Goal: Task Accomplishment & Management: Manage account settings

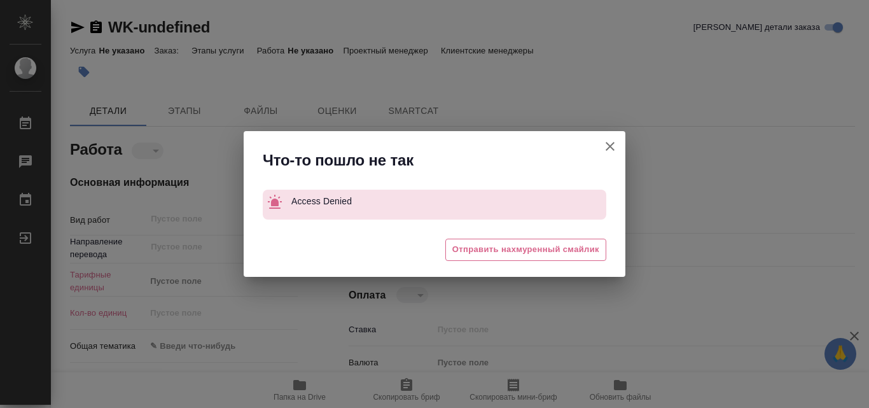
type textarea "x"
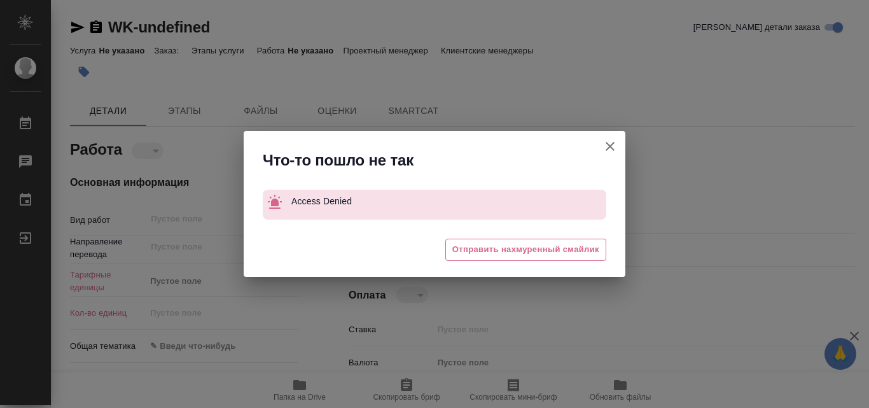
click at [612, 146] on icon "button" at bounding box center [610, 146] width 15 height 15
type textarea "x"
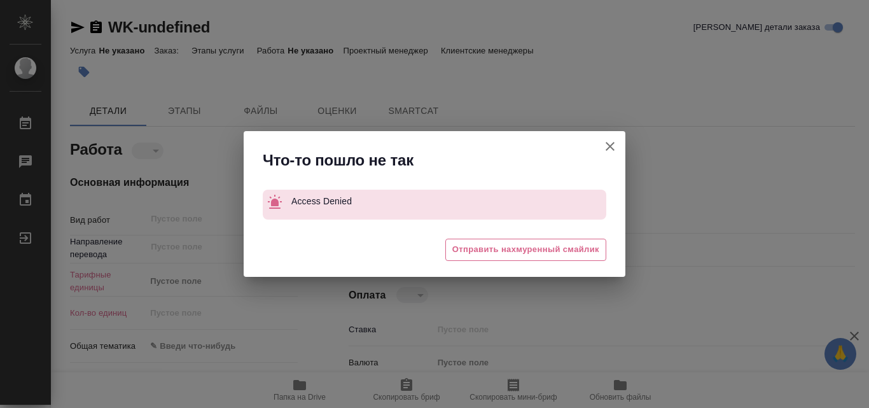
type textarea "x"
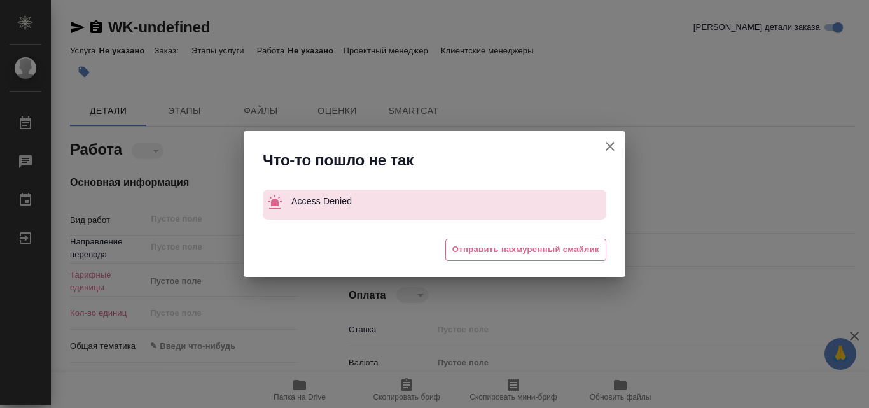
type textarea "x"
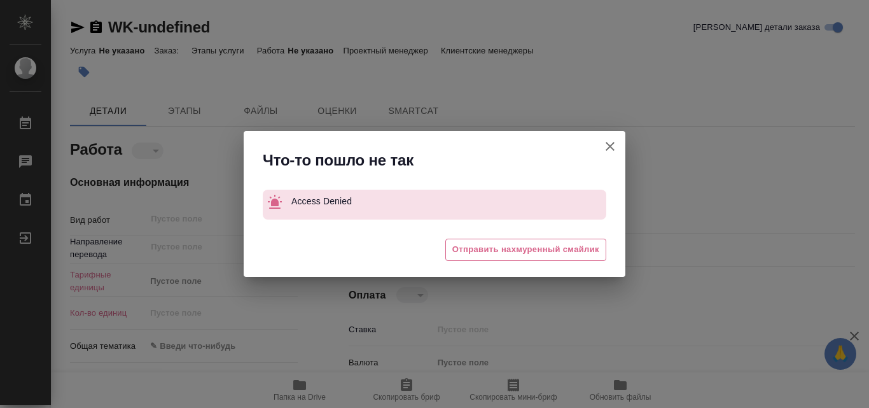
type textarea "x"
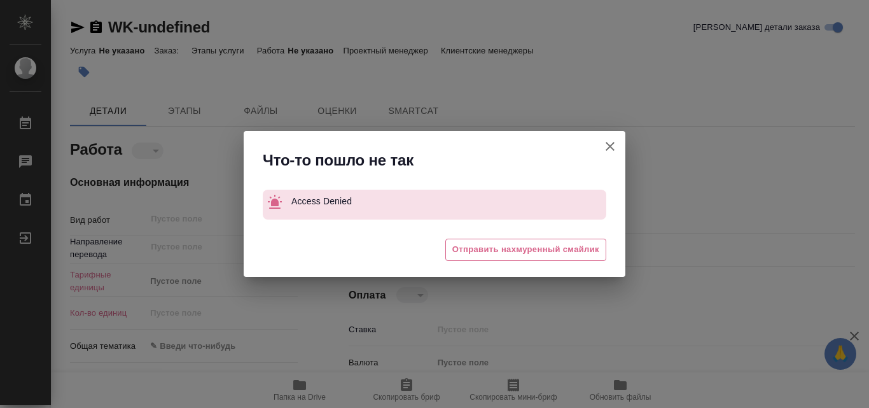
type textarea "x"
click at [524, 243] on span "Отправить нахмуренный смайлик" at bounding box center [526, 249] width 147 height 15
type textarea "x"
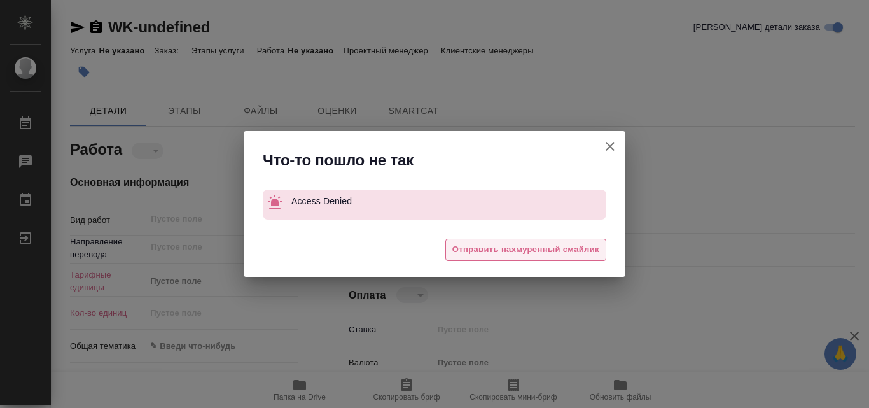
type textarea "x"
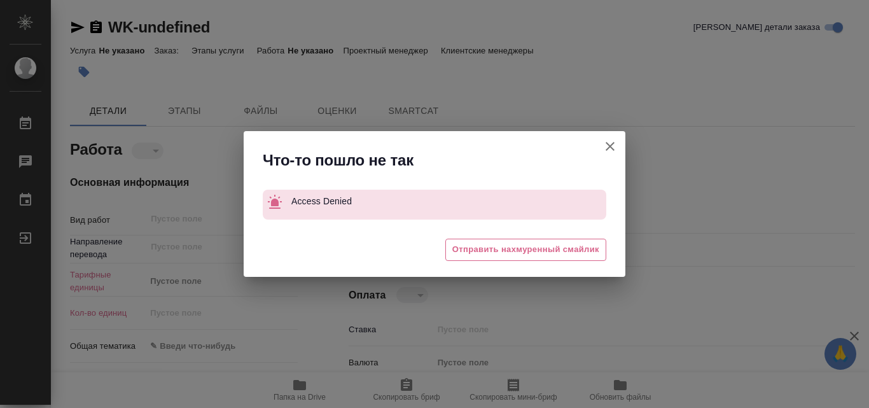
type textarea "x"
click at [613, 147] on icon "button" at bounding box center [610, 146] width 15 height 15
type textarea "x"
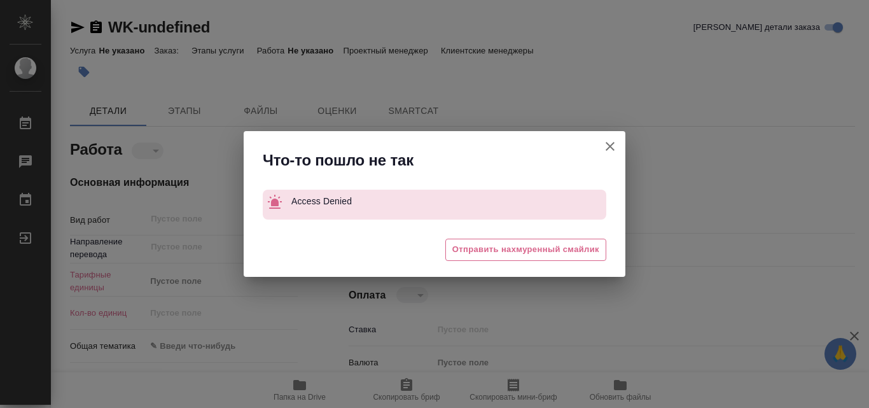
type textarea "x"
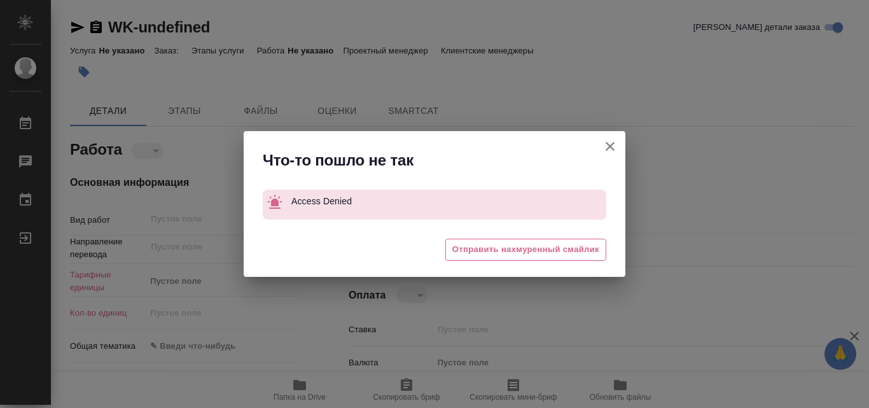
type textarea "x"
click at [609, 146] on icon "button" at bounding box center [610, 146] width 15 height 15
type textarea "x"
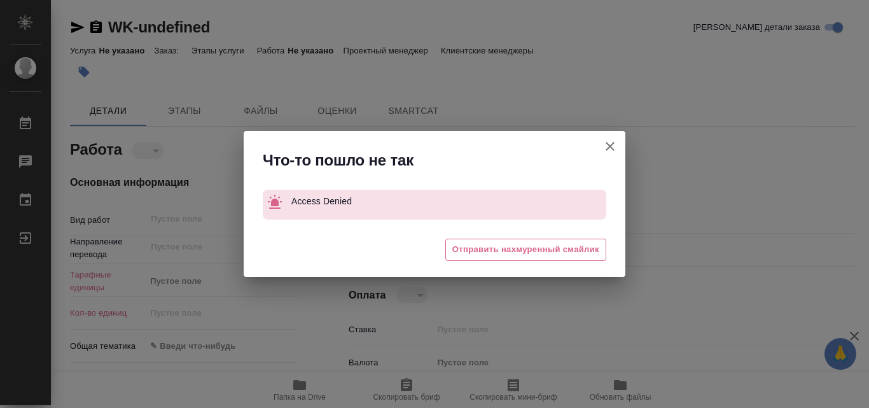
type textarea "x"
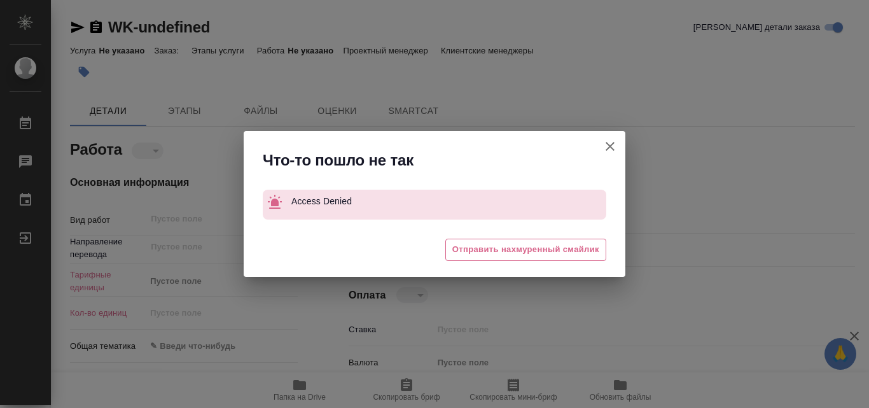
type textarea "x"
click at [612, 142] on icon "button" at bounding box center [610, 146] width 15 height 15
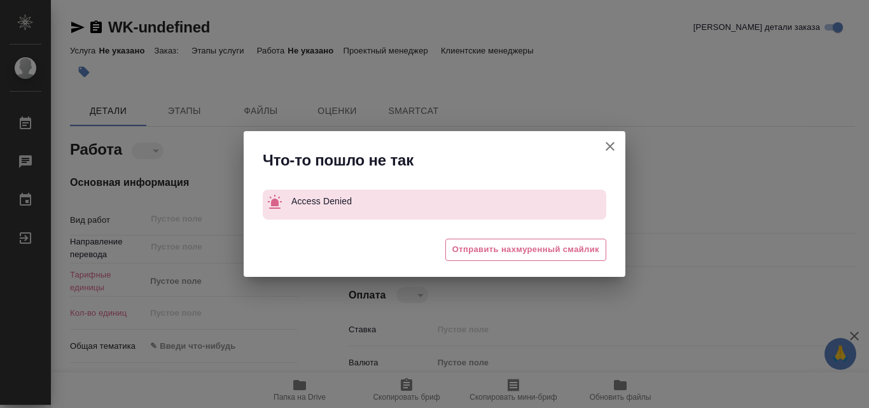
type textarea "x"
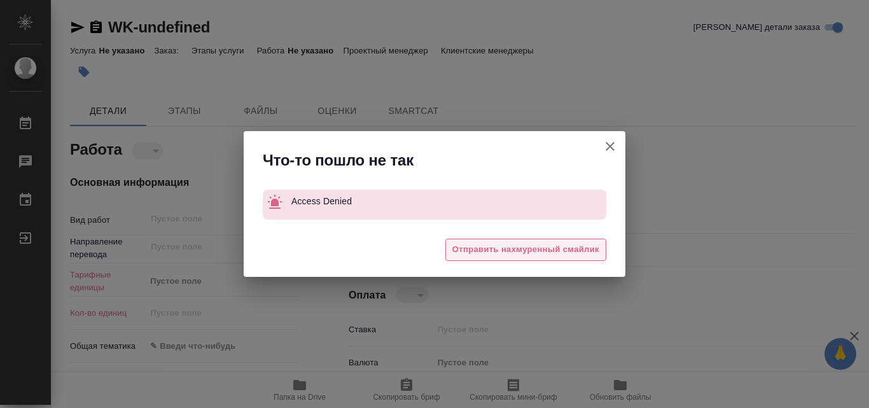
type textarea "x"
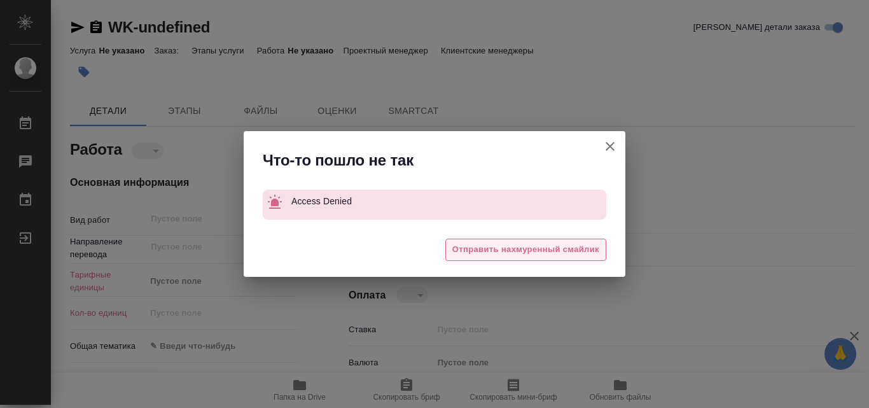
click at [466, 249] on span "Отправить нахмуренный смайлик" at bounding box center [526, 249] width 147 height 15
type textarea "x"
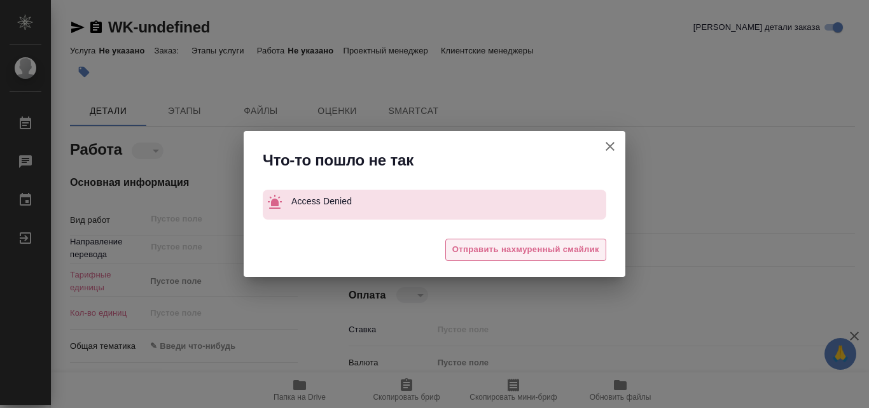
type textarea "x"
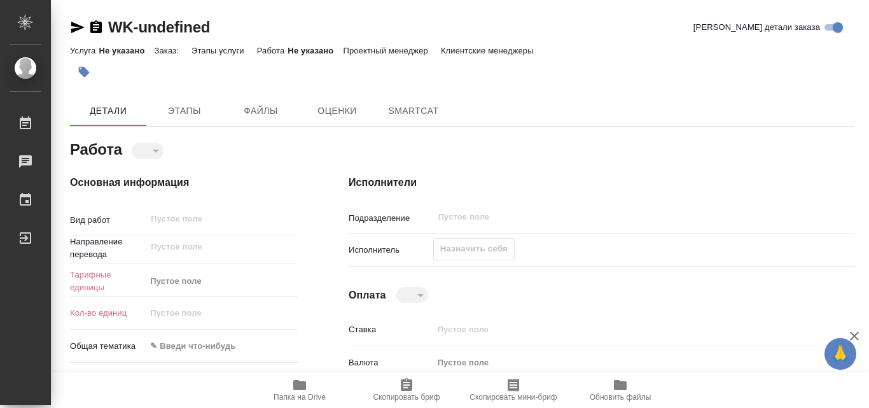
click at [488, 242] on div "Назначить себя" at bounding box center [473, 249] width 81 height 22
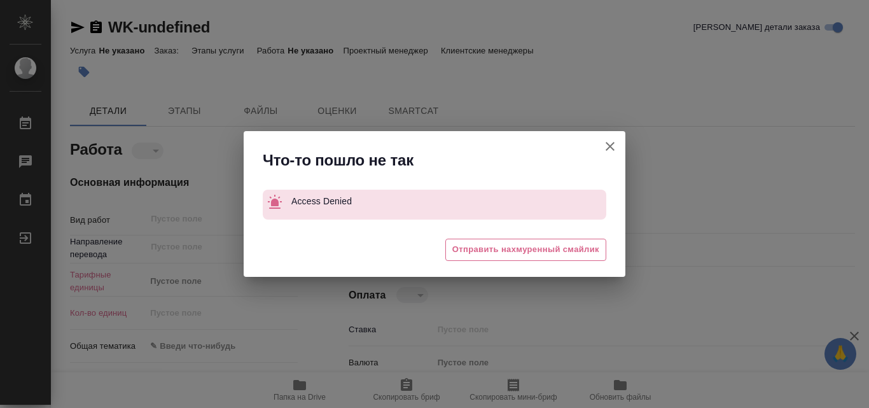
type textarea "x"
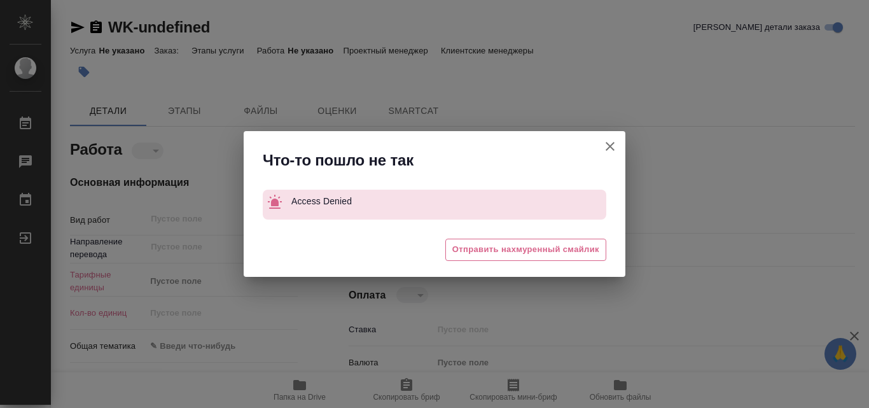
click at [614, 142] on icon "button" at bounding box center [610, 146] width 15 height 15
type textarea "x"
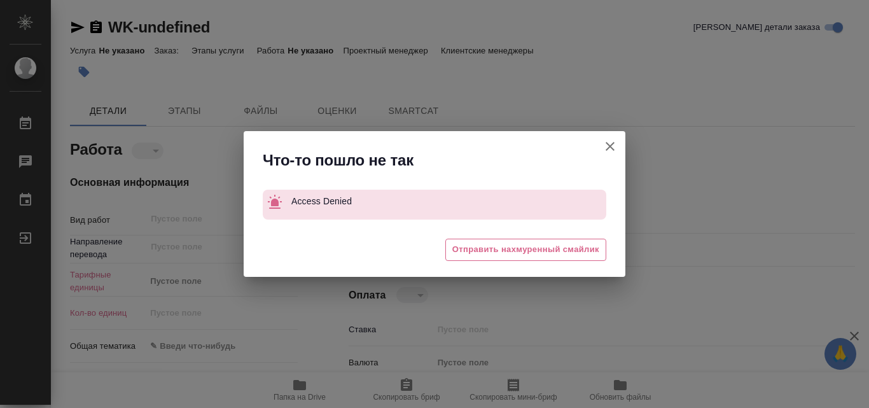
type textarea "x"
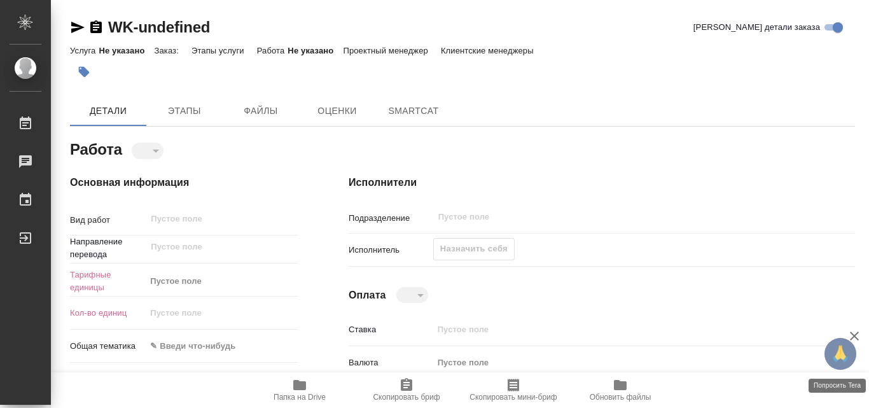
click at [845, 359] on span "🙏" at bounding box center [841, 354] width 22 height 27
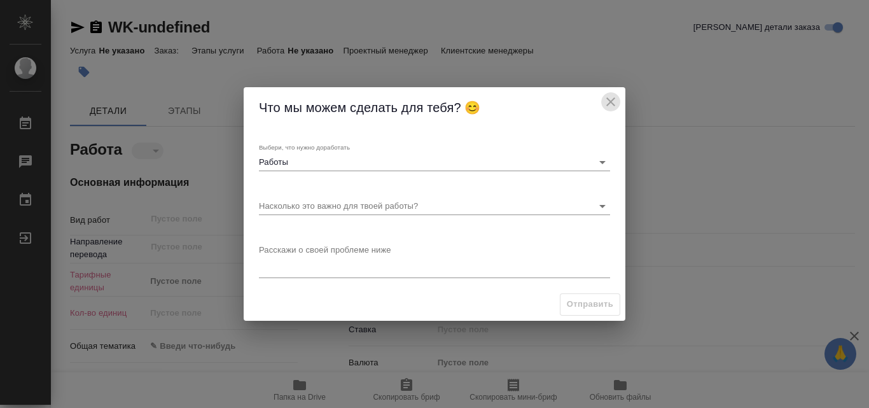
click at [614, 102] on icon "close" at bounding box center [610, 101] width 15 height 15
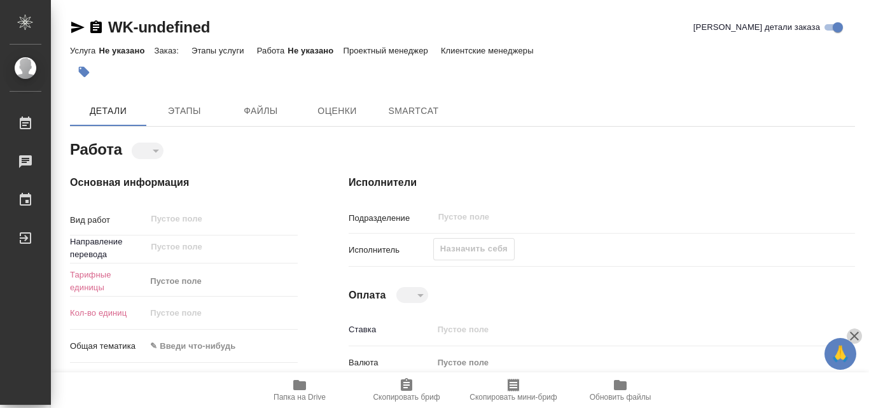
click at [854, 334] on icon "button" at bounding box center [854, 335] width 15 height 15
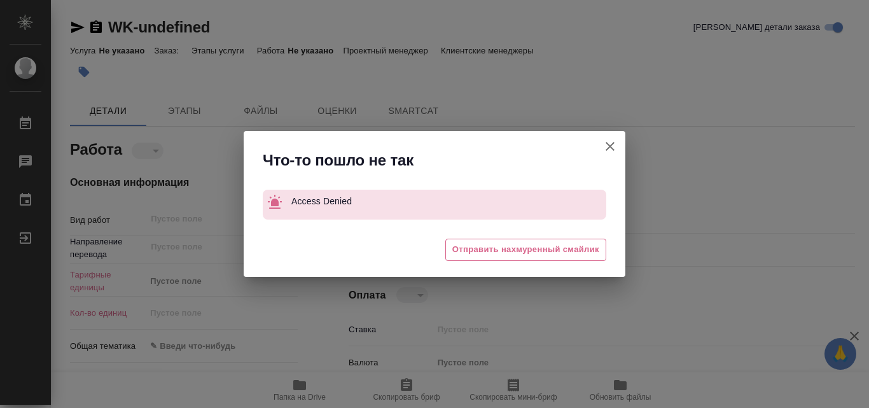
type textarea "x"
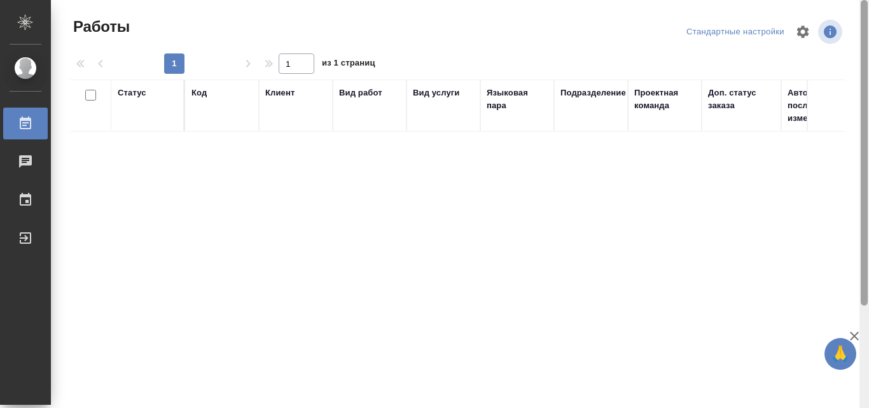
drag, startPoint x: 867, startPoint y: 132, endPoint x: 869, endPoint y: -55, distance: 187.8
click at [869, 0] on html "🙏 .cls-1 fill:#fff; AWATERA Harutyunyan Gohar Работы 0 Чаты График Выйти Работы…" at bounding box center [434, 204] width 869 height 408
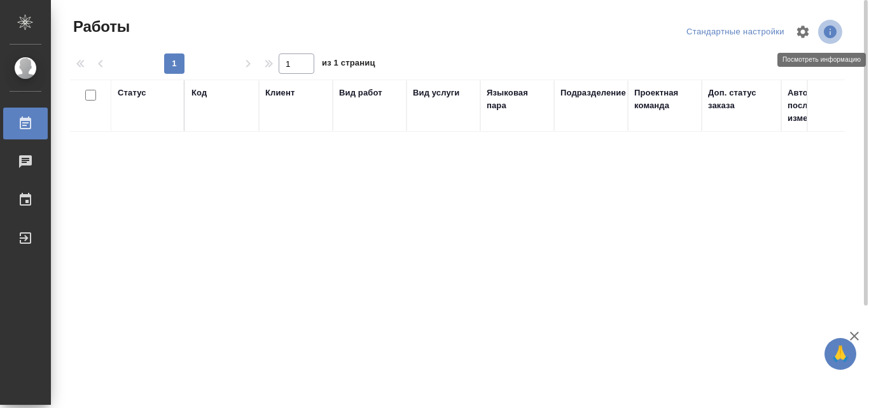
click at [825, 33] on icon "button" at bounding box center [830, 31] width 13 height 13
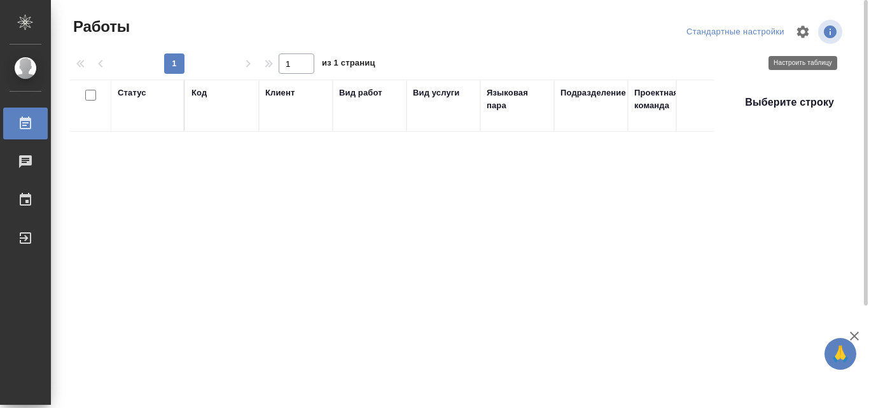
click at [799, 36] on icon "button" at bounding box center [803, 31] width 12 height 12
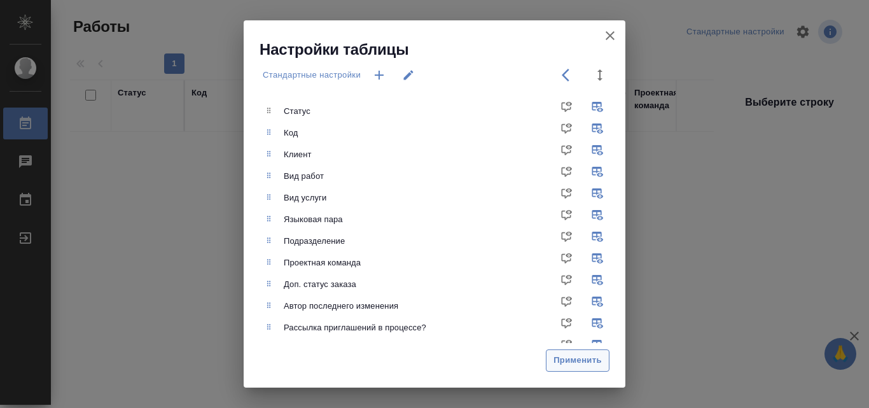
click at [583, 353] on span "Применить" at bounding box center [578, 360] width 50 height 15
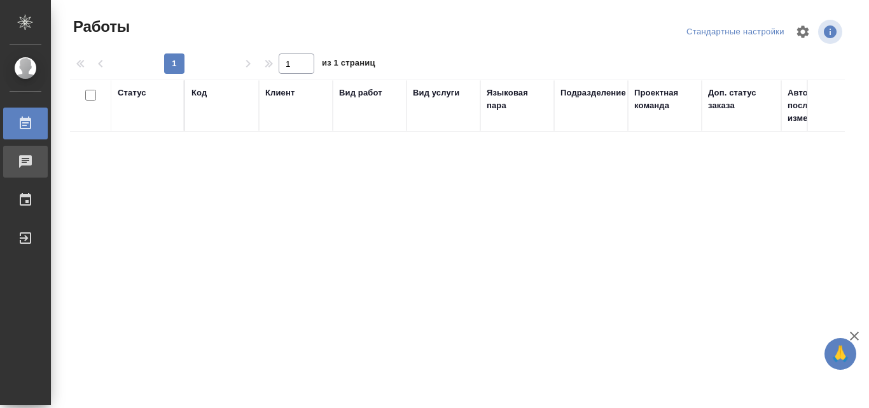
click at [25, 157] on div "Чаты" at bounding box center [10, 161] width 32 height 19
click at [34, 198] on div at bounding box center [36, 199] width 36 height 15
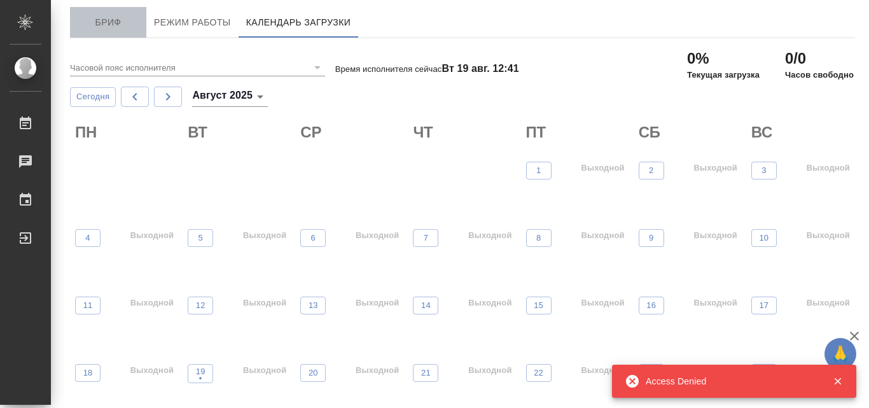
click at [114, 24] on span "Бриф" at bounding box center [108, 23] width 61 height 16
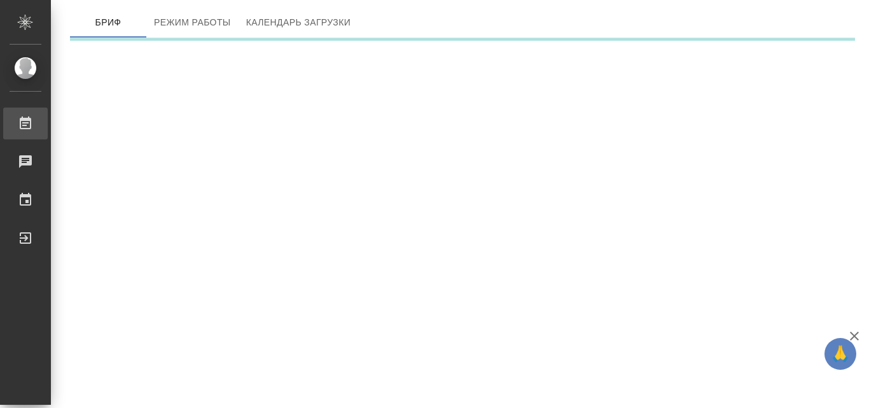
click at [25, 122] on div "Работы" at bounding box center [10, 123] width 32 height 19
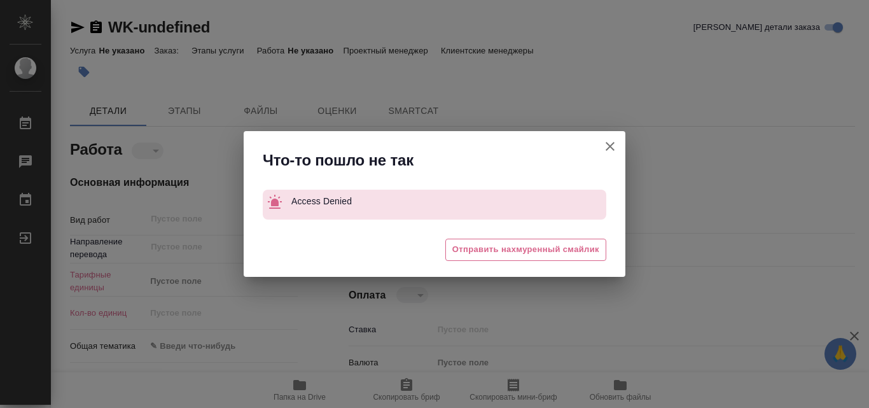
type textarea "x"
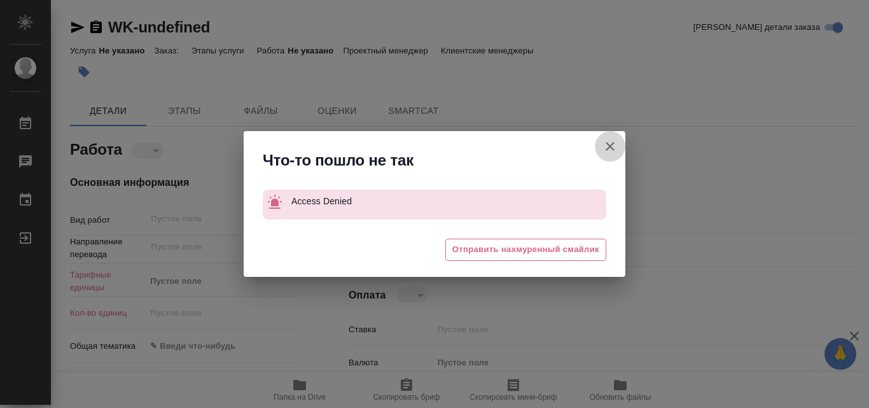
click at [614, 146] on icon "button" at bounding box center [610, 146] width 15 height 15
type textarea "x"
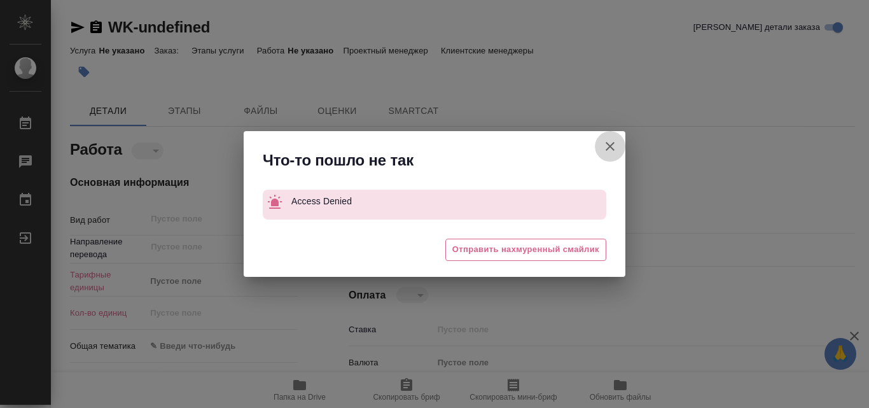
type textarea "x"
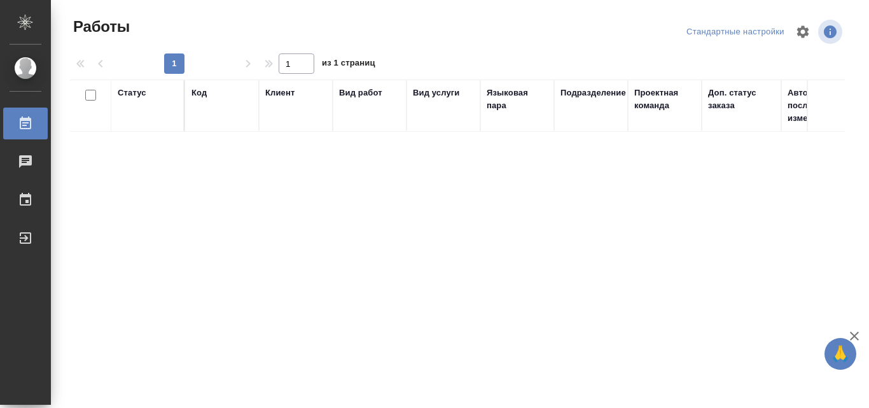
click at [135, 93] on div "Статус" at bounding box center [132, 93] width 29 height 13
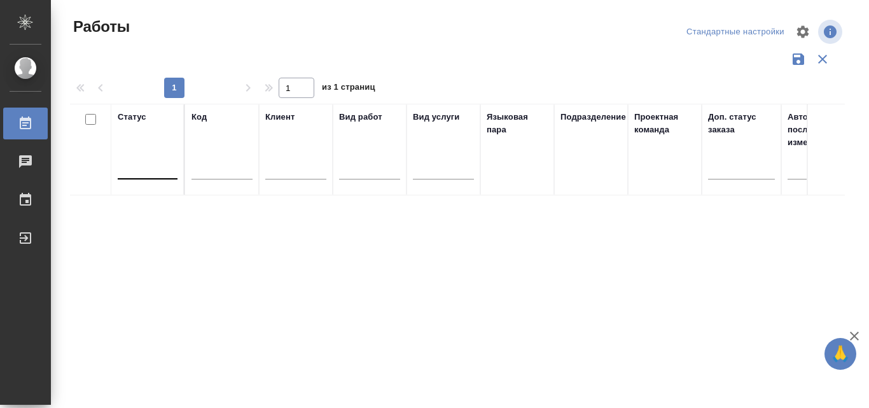
click at [158, 176] on div at bounding box center [148, 166] width 60 height 18
click at [373, 179] on div at bounding box center [369, 167] width 61 height 24
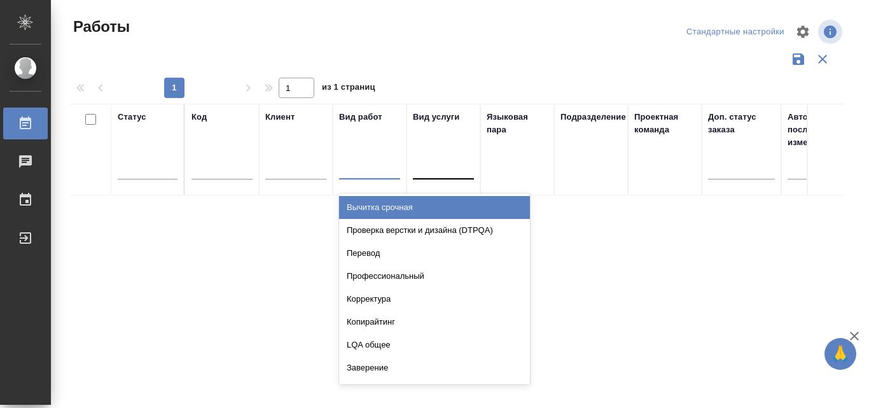
click at [419, 177] on div at bounding box center [443, 167] width 61 height 24
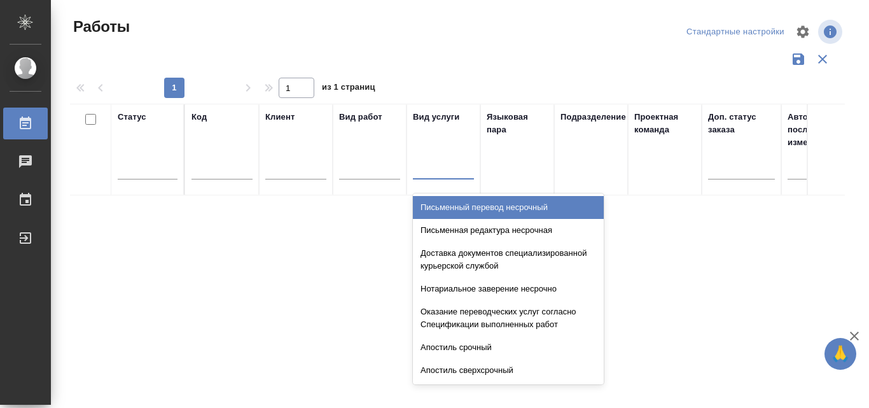
click at [521, 170] on div "Языковая пара" at bounding box center [517, 150] width 61 height 78
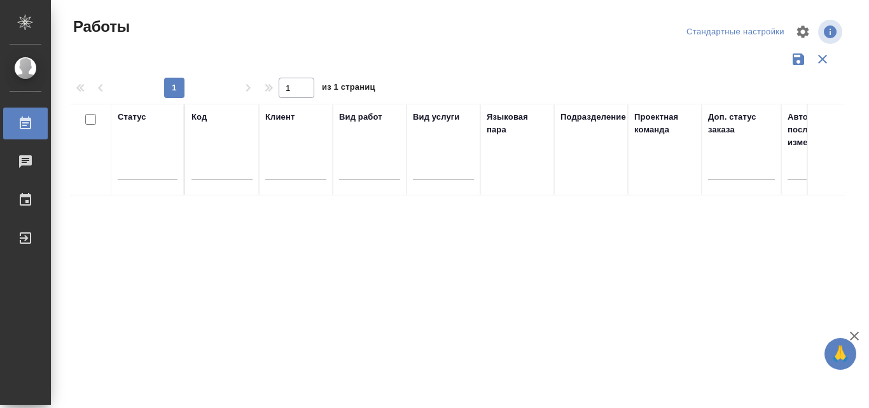
click at [518, 193] on th "Языковая пара" at bounding box center [518, 150] width 74 height 92
click at [520, 177] on div "Языковая пара" at bounding box center [517, 150] width 61 height 78
click at [496, 119] on div "Языковая пара" at bounding box center [517, 123] width 61 height 25
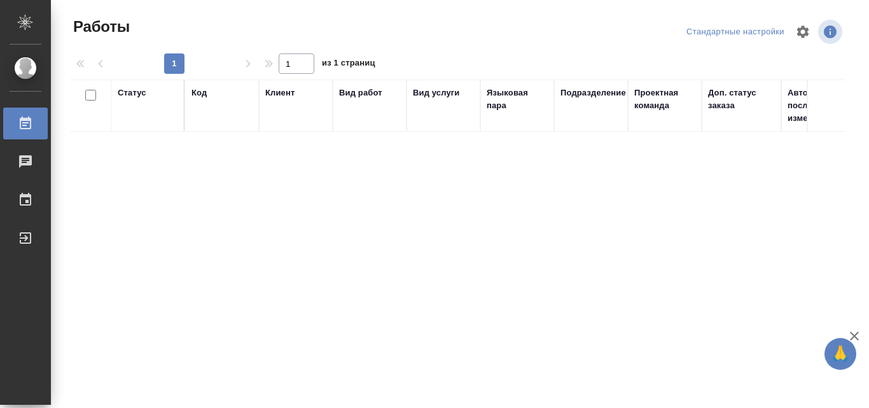
click at [500, 94] on div "Языковая пара" at bounding box center [517, 99] width 61 height 25
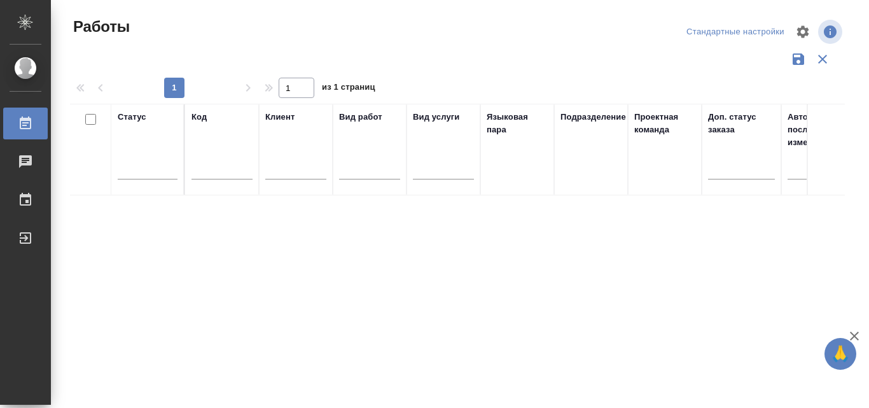
click at [500, 94] on div "1 1 из 1 страниц" at bounding box center [462, 88] width 785 height 20
click at [498, 118] on div "Языковая пара" at bounding box center [517, 123] width 61 height 25
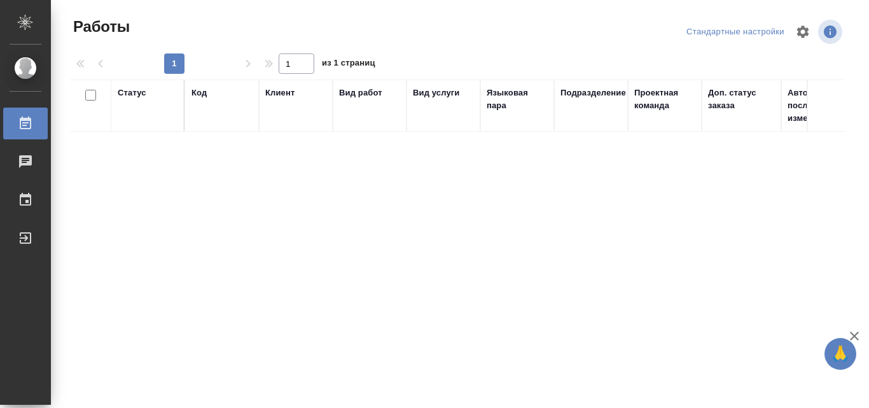
click at [500, 130] on th "Языковая пара" at bounding box center [518, 106] width 74 height 52
click at [494, 94] on div "Языковая пара" at bounding box center [517, 99] width 61 height 25
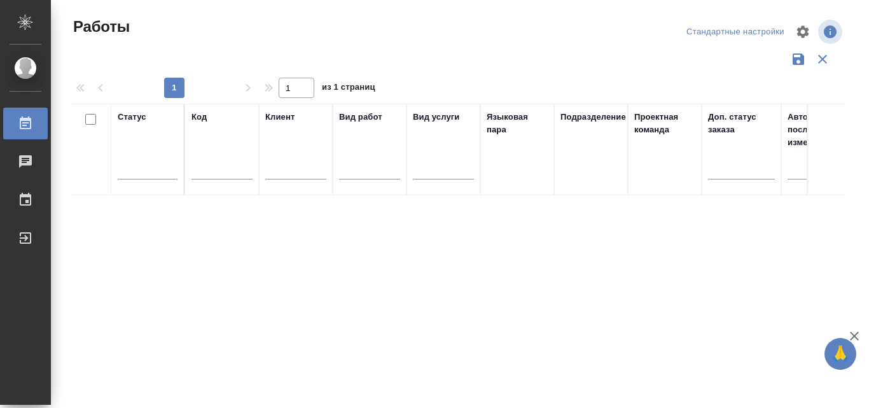
click at [735, 180] on div at bounding box center [741, 171] width 67 height 33
click at [735, 179] on div at bounding box center [741, 167] width 67 height 24
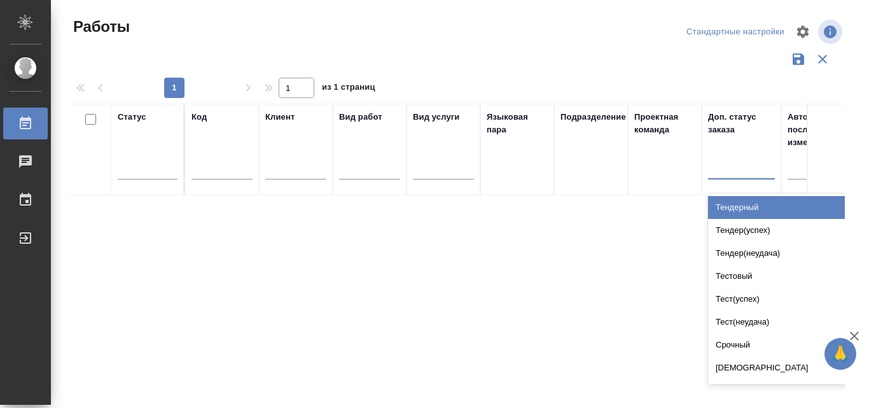
click at [735, 179] on div at bounding box center [741, 167] width 67 height 24
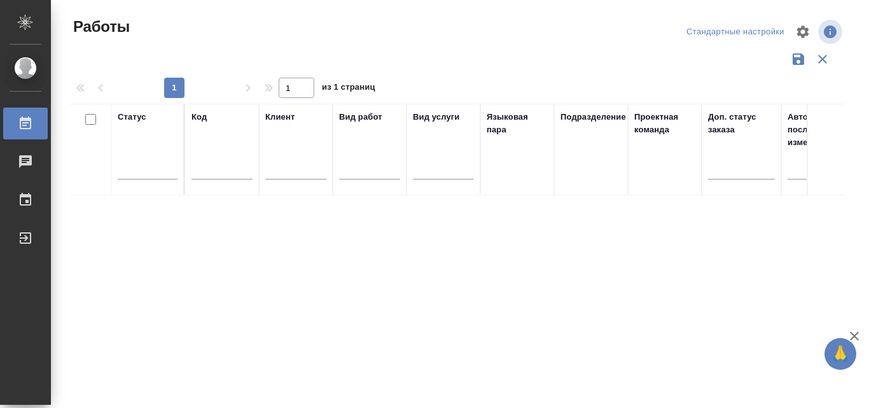
click at [791, 179] on div at bounding box center [818, 172] width 61 height 31
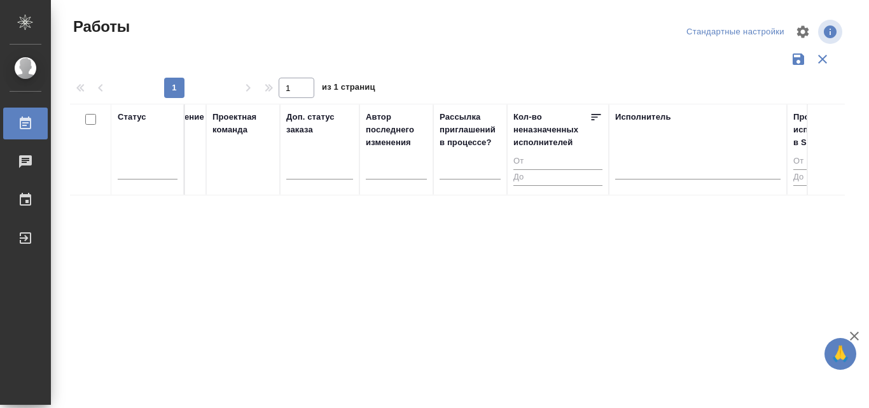
scroll to position [0, 484]
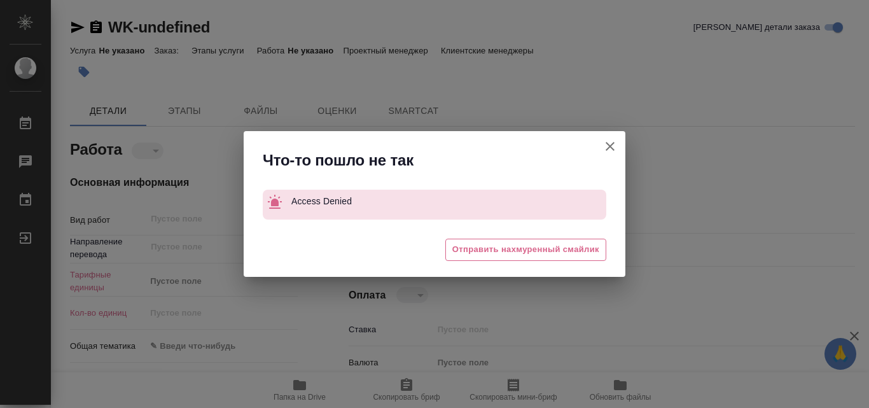
type textarea "x"
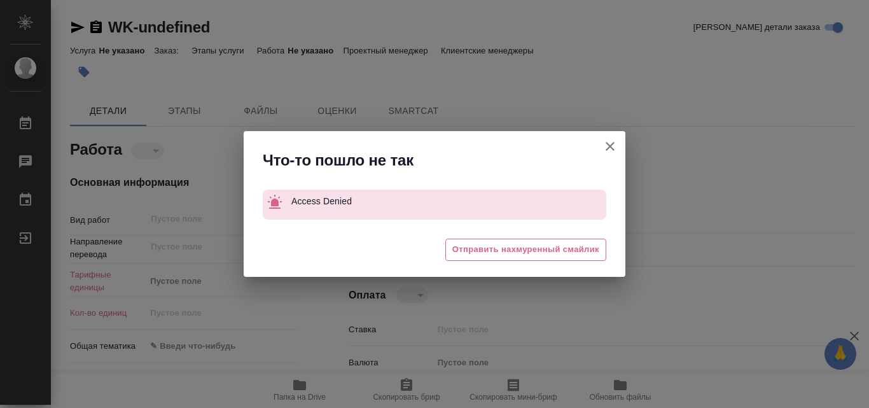
click at [610, 144] on icon "button" at bounding box center [610, 146] width 15 height 15
type textarea "x"
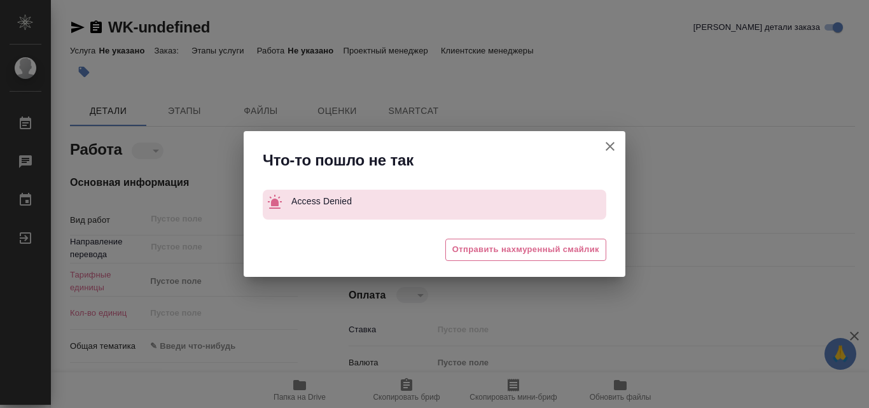
type textarea "x"
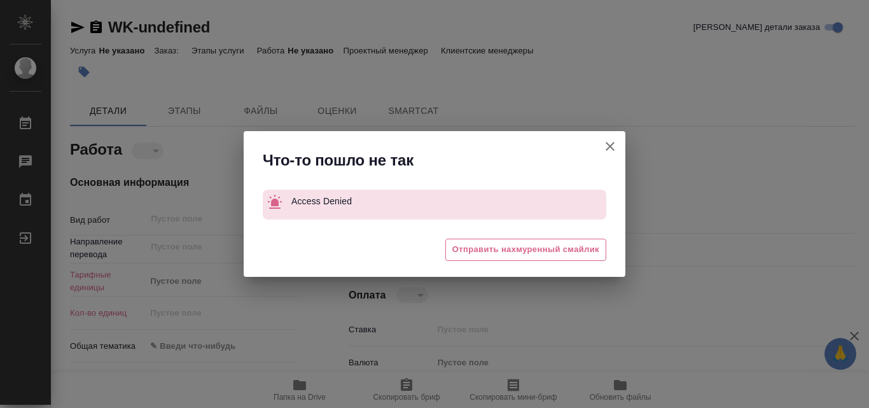
type textarea "x"
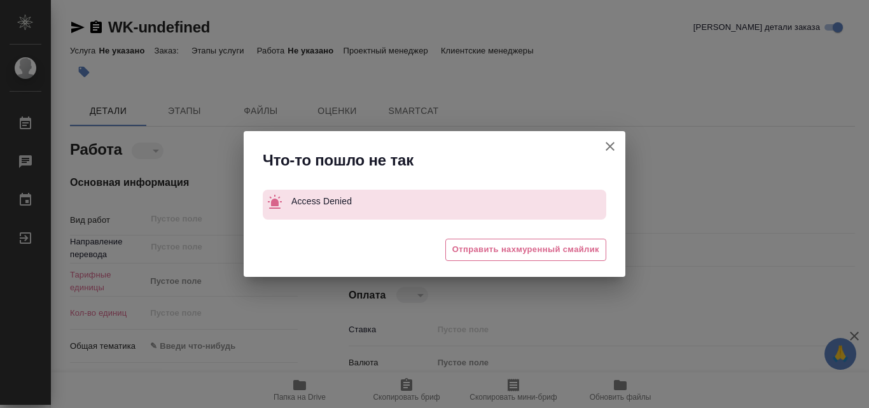
type textarea "x"
click at [608, 146] on icon "button" at bounding box center [610, 146] width 15 height 15
type textarea "x"
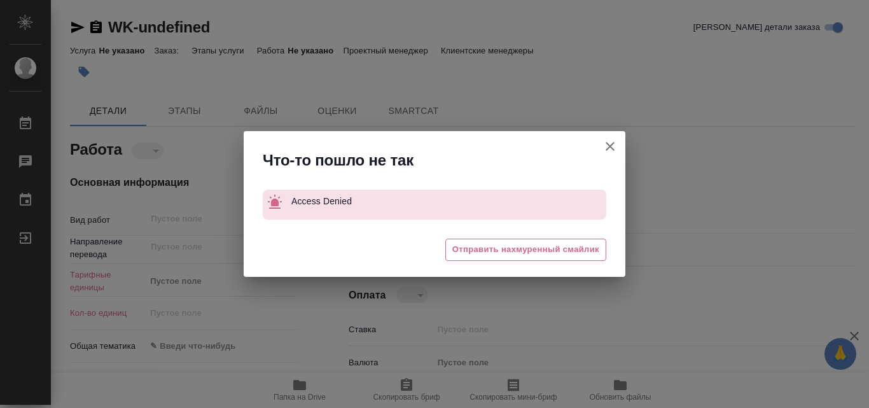
type textarea "x"
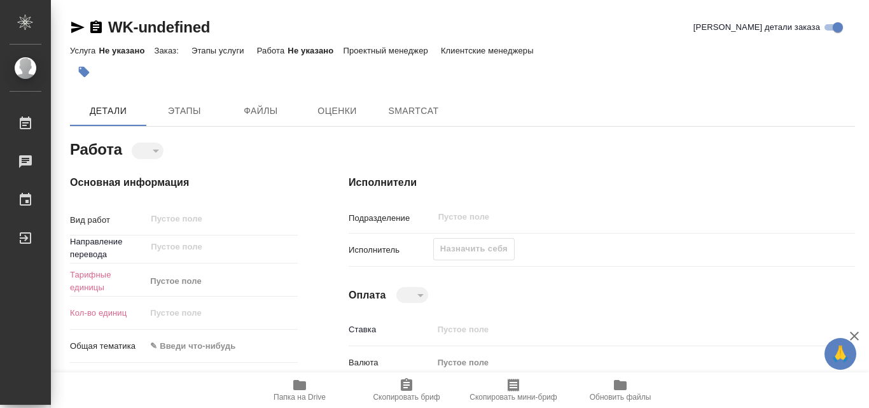
click at [486, 251] on div "Назначить себя" at bounding box center [473, 249] width 81 height 22
click at [724, 175] on h4 "Исполнители" at bounding box center [602, 182] width 507 height 15
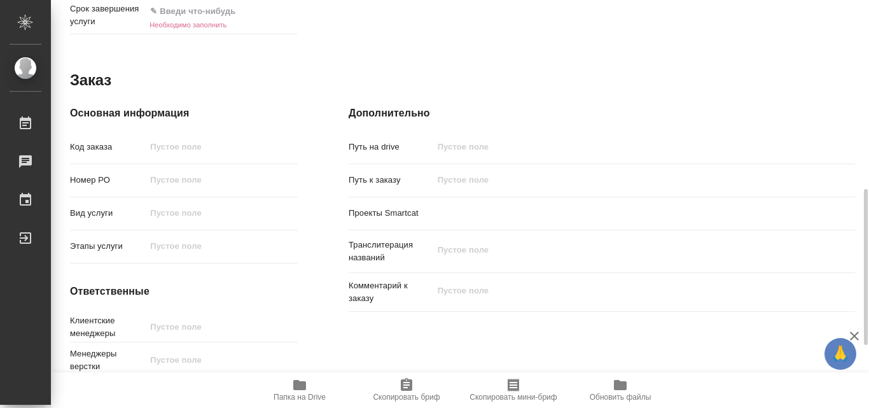
scroll to position [656, 0]
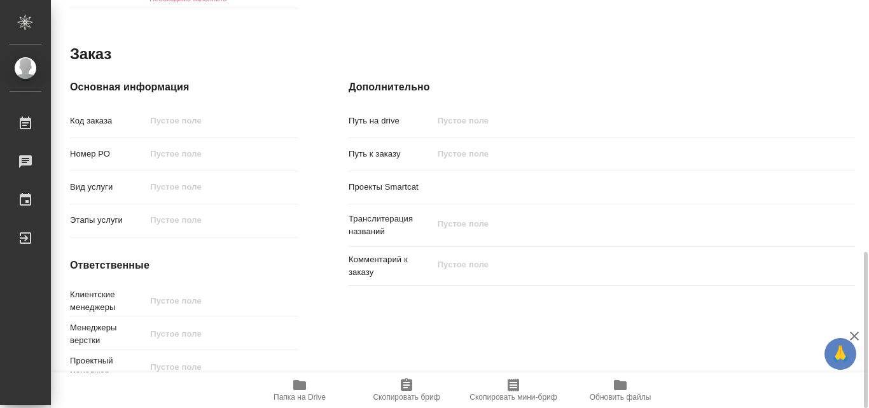
click at [302, 393] on span "Папка на Drive" at bounding box center [300, 397] width 52 height 9
click at [302, 382] on icon "button" at bounding box center [299, 385] width 13 height 10
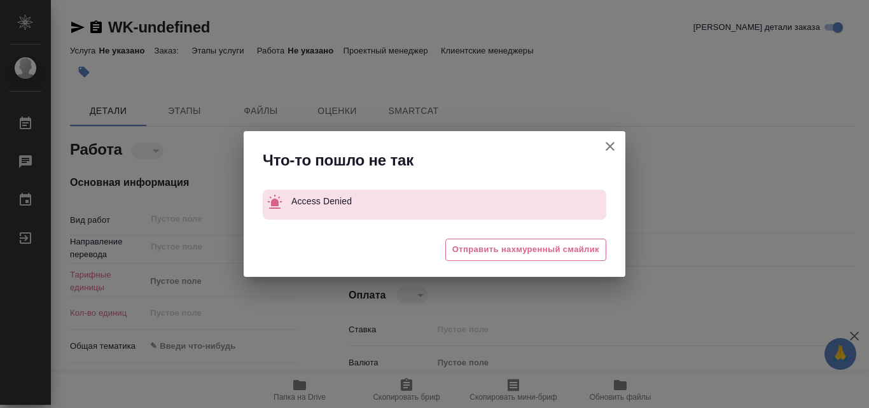
type textarea "x"
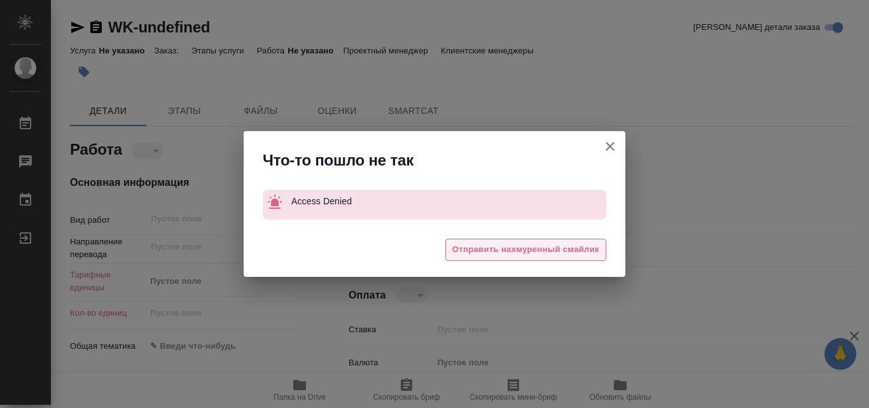
click at [561, 244] on span "Отправить нахмуренный смайлик" at bounding box center [526, 249] width 147 height 15
type textarea "x"
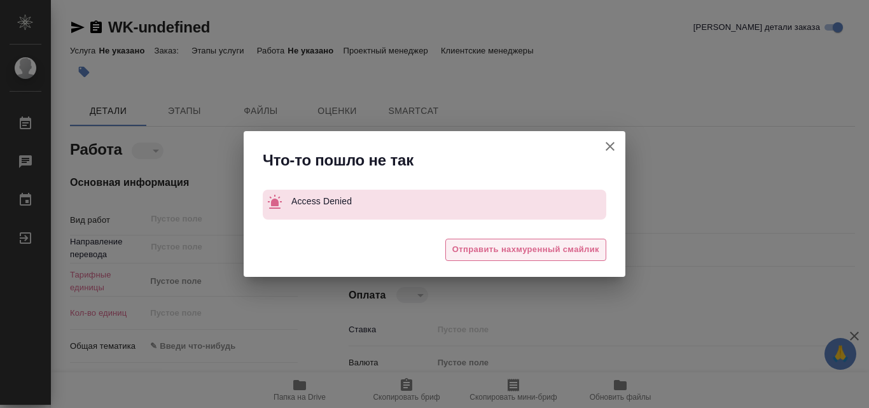
type textarea "x"
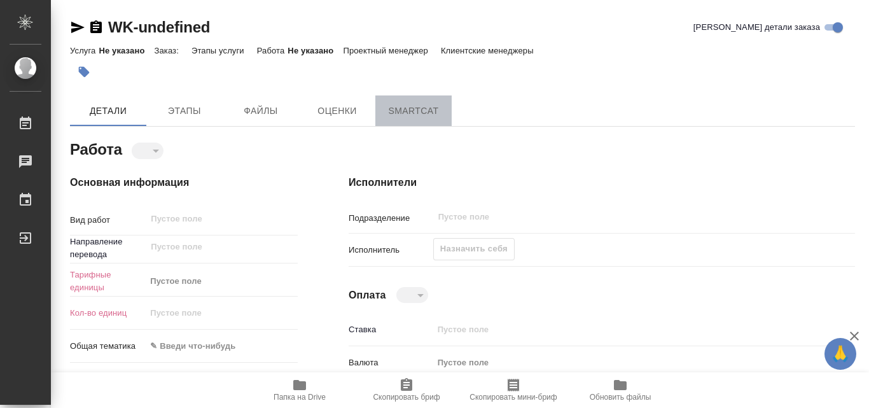
click at [403, 110] on span "SmartCat" at bounding box center [413, 111] width 61 height 16
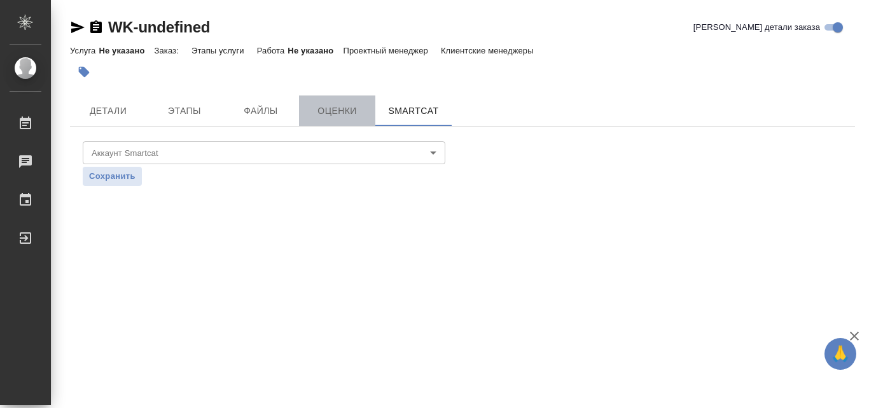
click at [331, 108] on span "Оценки" at bounding box center [337, 111] width 61 height 16
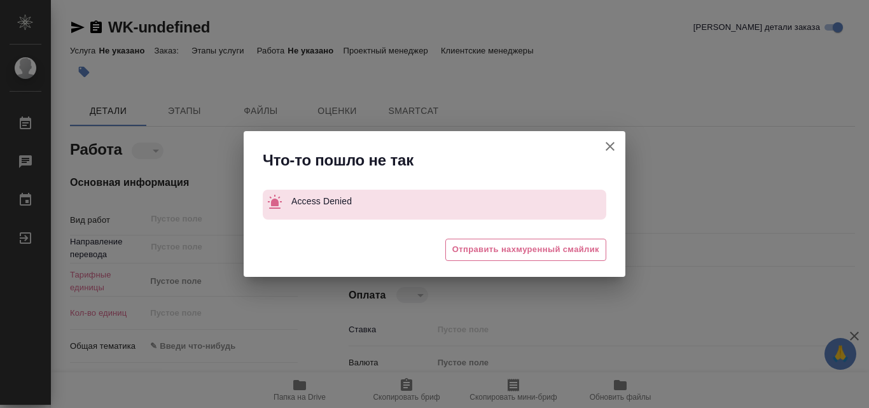
type textarea "x"
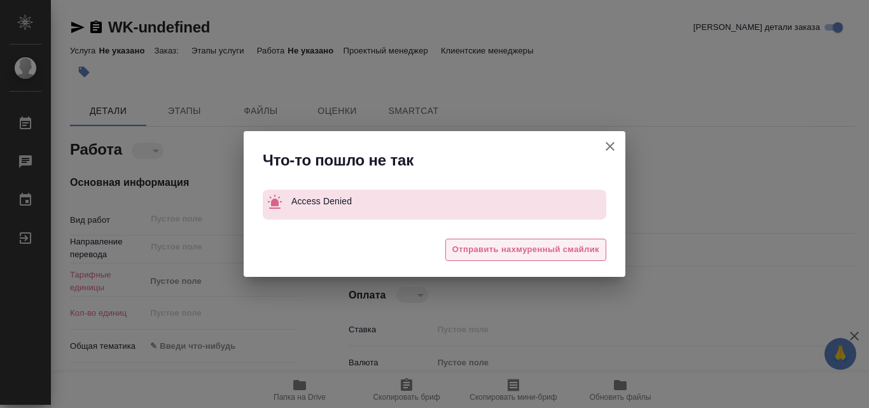
click at [596, 249] on span "Отправить нахмуренный смайлик" at bounding box center [526, 249] width 147 height 15
type textarea "x"
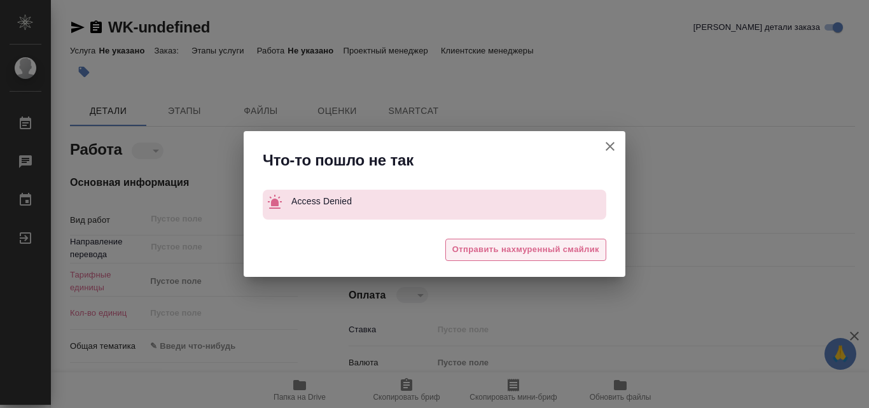
type textarea "x"
